Goal: Book appointment/travel/reservation

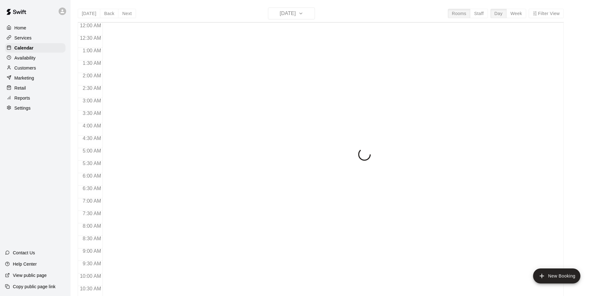
scroll to position [221, 0]
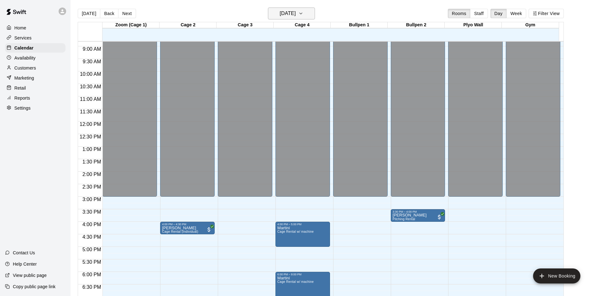
click at [292, 17] on h6 "[DATE]" at bounding box center [288, 13] width 16 height 9
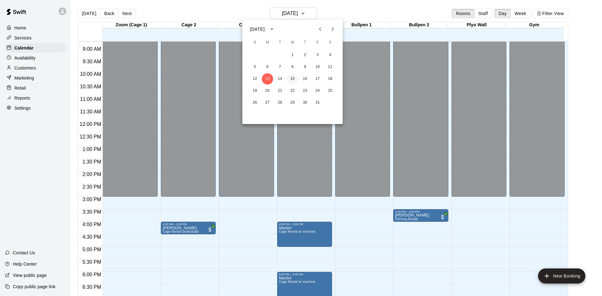
click at [291, 79] on button "15" at bounding box center [292, 78] width 11 height 11
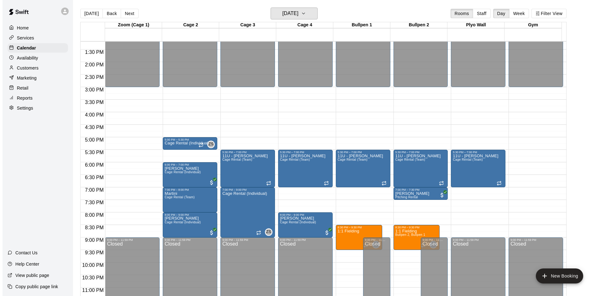
scroll to position [341, 0]
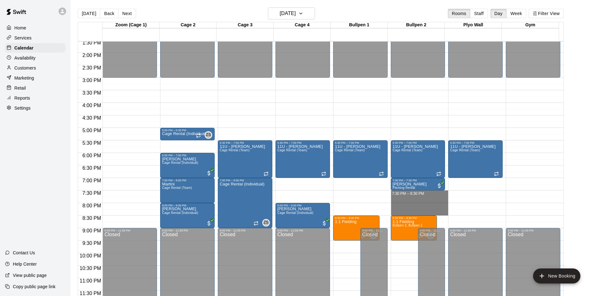
drag, startPoint x: 408, startPoint y: 193, endPoint x: 407, endPoint y: 211, distance: 17.9
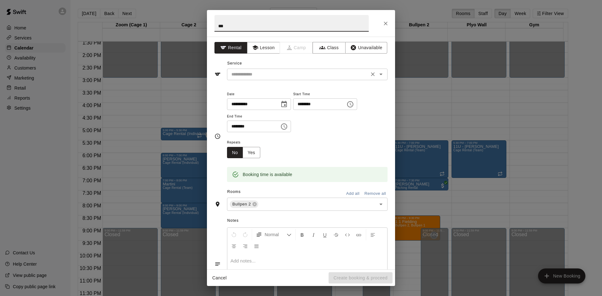
type input "***"
click at [251, 76] on input "text" at bounding box center [298, 75] width 138 height 8
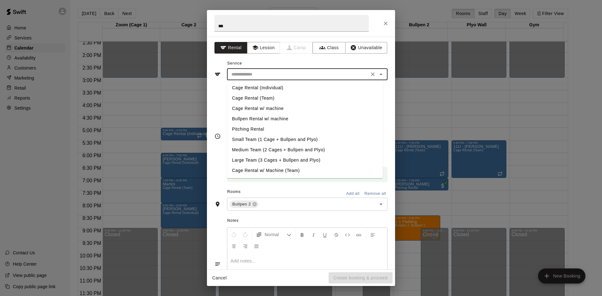
click at [263, 89] on li "Cage Rental (Individual)" at bounding box center [305, 88] width 156 height 10
type input "**********"
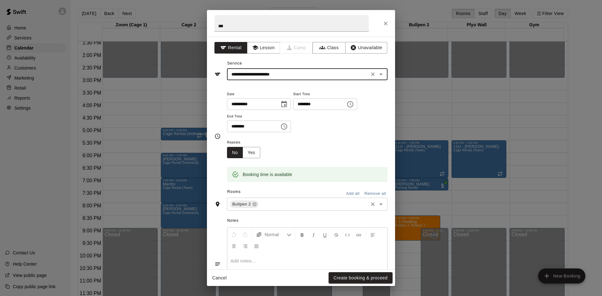
click at [277, 211] on div "Bullpen 2 ​" at bounding box center [307, 204] width 160 height 13
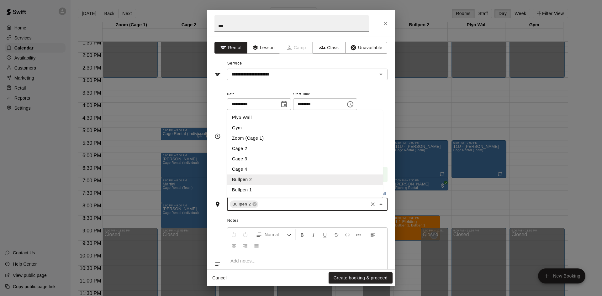
click at [267, 188] on li "Bullpen 1" at bounding box center [305, 190] width 156 height 10
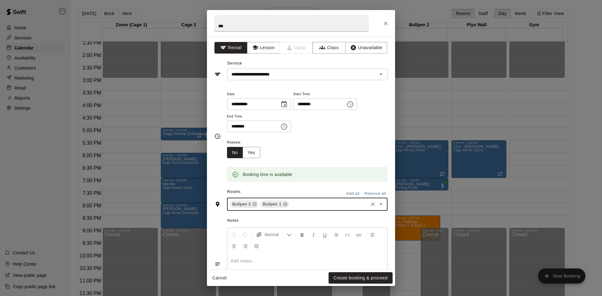
click at [315, 202] on input "text" at bounding box center [328, 205] width 77 height 8
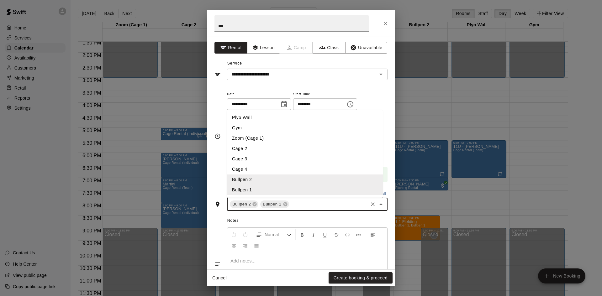
click at [281, 121] on li "Plyo Wall" at bounding box center [305, 118] width 156 height 10
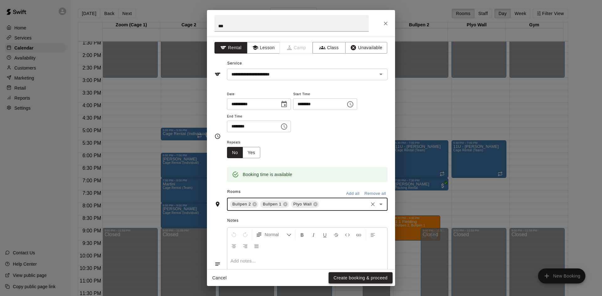
click at [357, 278] on button "Create booking & proceed" at bounding box center [360, 278] width 64 height 12
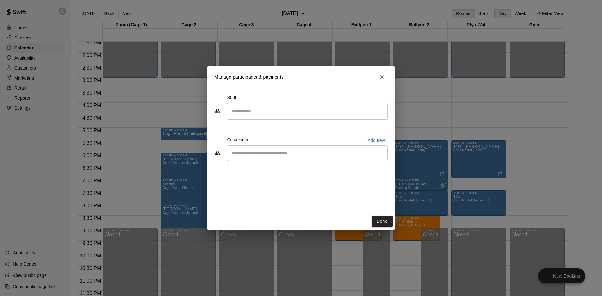
click at [386, 217] on button "Done" at bounding box center [381, 222] width 21 height 12
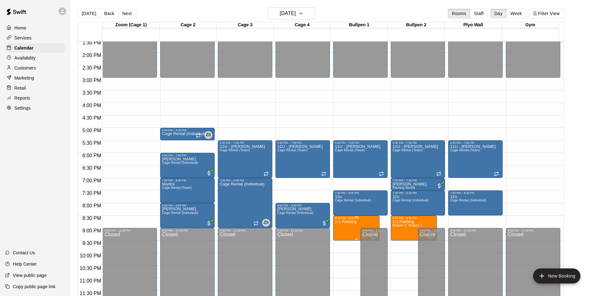
click at [342, 222] on p "1:1 Fielding" at bounding box center [346, 222] width 22 height 0
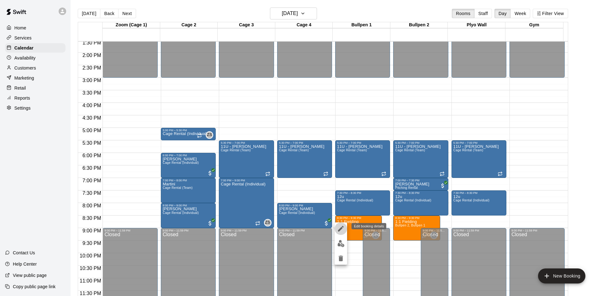
click at [343, 229] on icon "edit" at bounding box center [341, 229] width 8 height 8
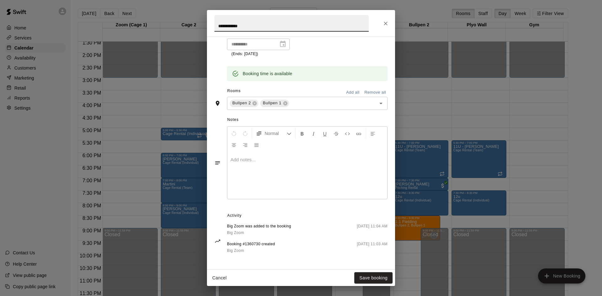
scroll to position [0, 0]
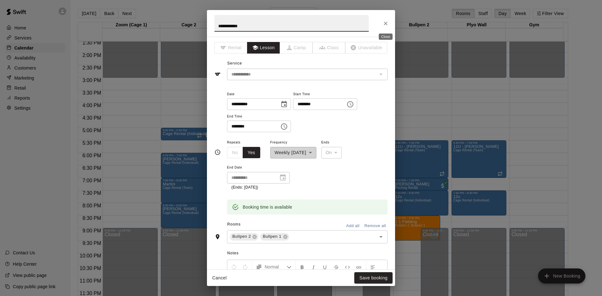
click at [385, 22] on icon "Close" at bounding box center [385, 23] width 6 height 6
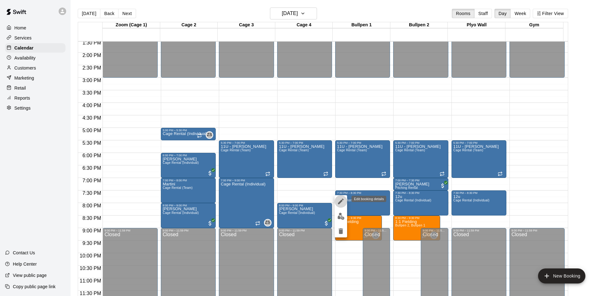
click at [342, 201] on icon "edit" at bounding box center [341, 202] width 6 height 6
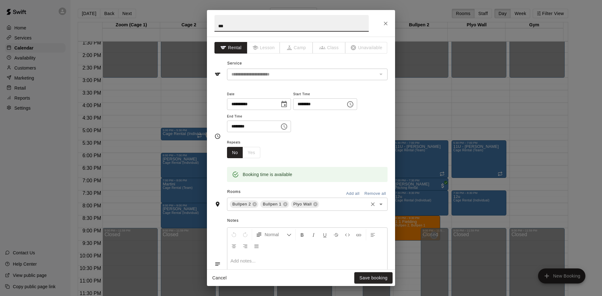
click at [341, 204] on input "text" at bounding box center [343, 205] width 47 height 8
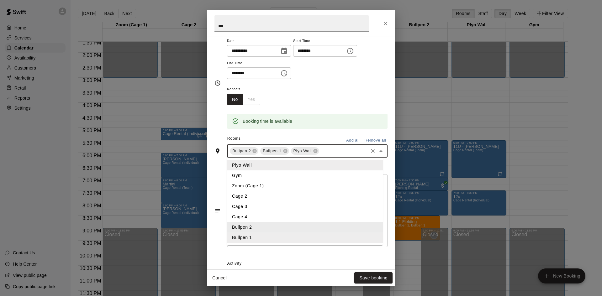
scroll to position [84, 0]
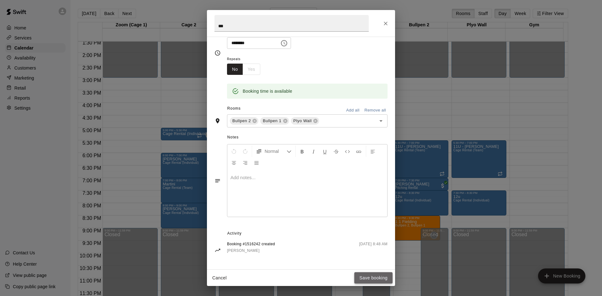
click at [366, 274] on button "Save booking" at bounding box center [373, 278] width 38 height 12
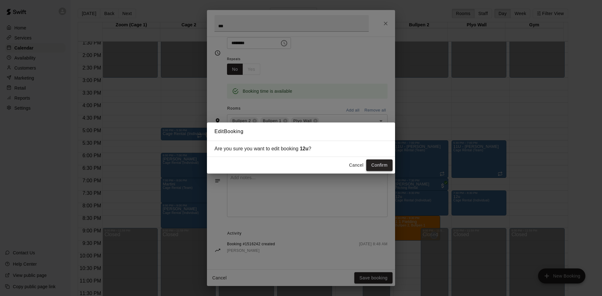
click at [376, 167] on button "Confirm" at bounding box center [379, 166] width 26 height 12
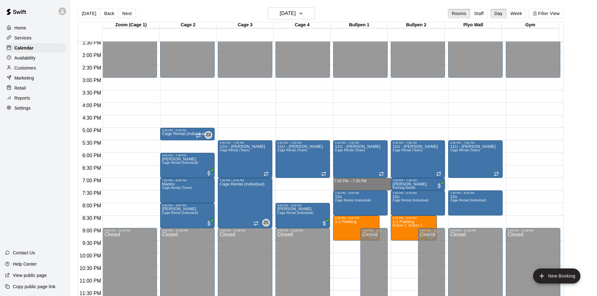
drag, startPoint x: 354, startPoint y: 180, endPoint x: 354, endPoint y: 187, distance: 6.6
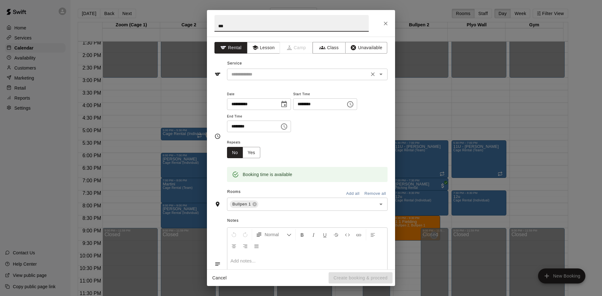
type input "***"
click at [264, 76] on input "text" at bounding box center [298, 75] width 138 height 8
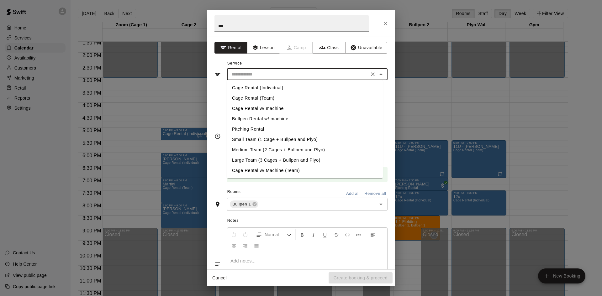
drag, startPoint x: 266, startPoint y: 84, endPoint x: 266, endPoint y: 87, distance: 3.8
click at [266, 84] on li "Cage Rental (Individual)" at bounding box center [305, 88] width 156 height 10
type input "**********"
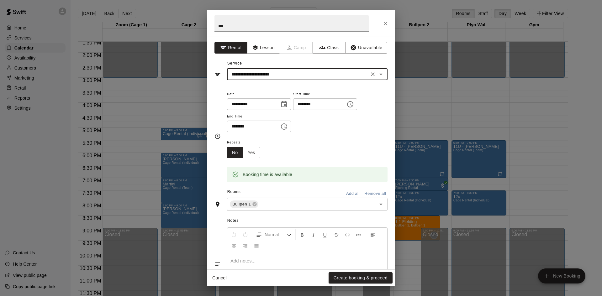
click at [354, 276] on button "Create booking & proceed" at bounding box center [360, 278] width 64 height 12
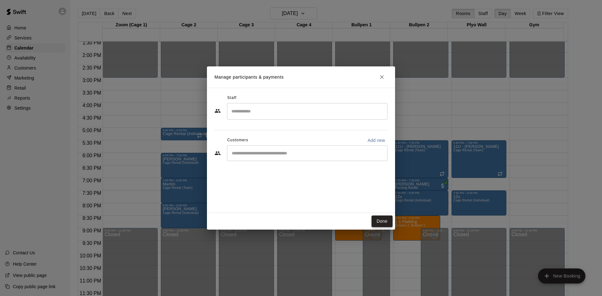
click at [379, 219] on button "Done" at bounding box center [381, 222] width 21 height 12
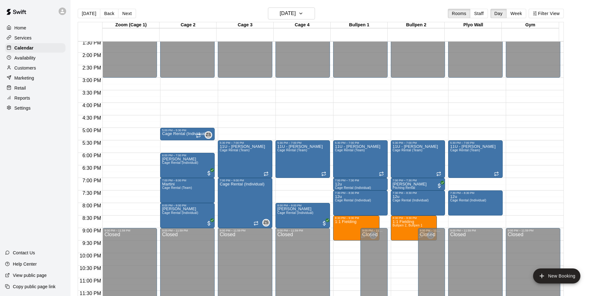
click at [321, 13] on div "[DATE] Back [DATE][DATE] Rooms Staff Day Week Filter View" at bounding box center [321, 15] width 486 height 14
click at [291, 16] on h6 "[DATE]" at bounding box center [288, 13] width 16 height 9
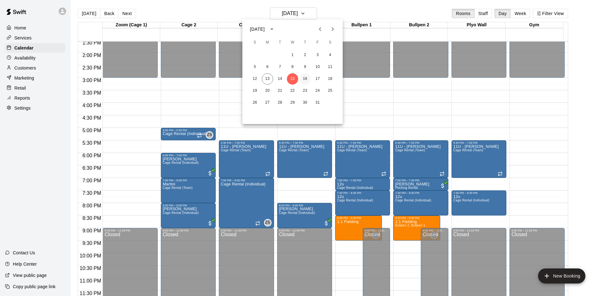
click at [308, 80] on button "16" at bounding box center [304, 78] width 11 height 11
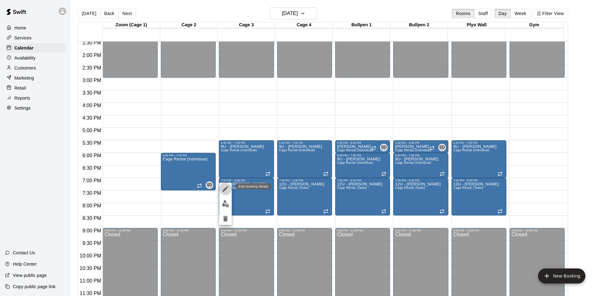
click at [231, 190] on button "edit" at bounding box center [225, 189] width 13 height 13
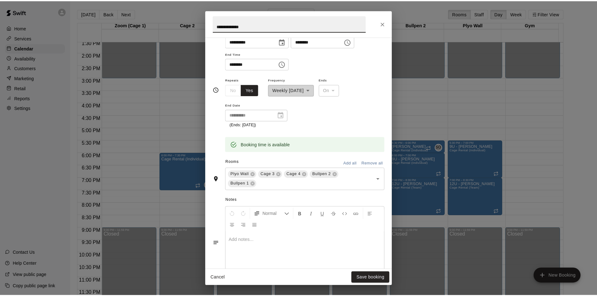
scroll to position [31, 0]
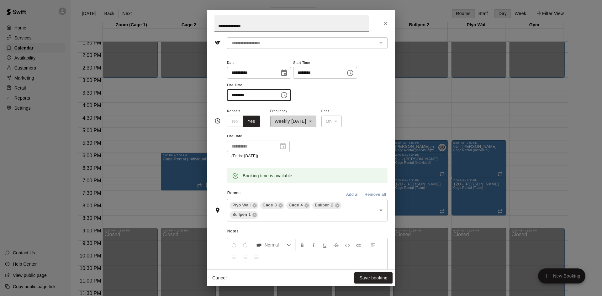
click at [231, 97] on input "********" at bounding box center [251, 95] width 48 height 12
type input "********"
click at [367, 274] on button "Save booking" at bounding box center [373, 278] width 38 height 12
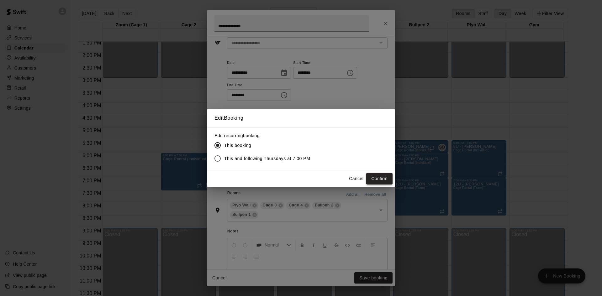
click at [388, 177] on button "Confirm" at bounding box center [379, 179] width 26 height 12
